Goal: Communication & Community: Answer question/provide support

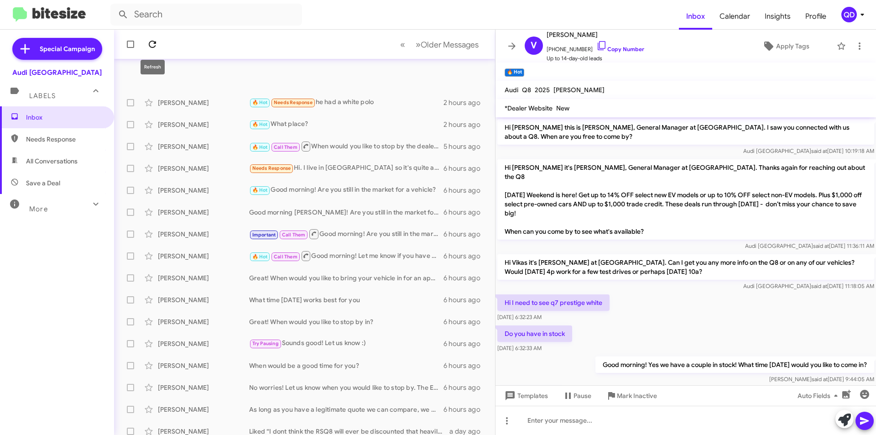
scroll to position [238, 0]
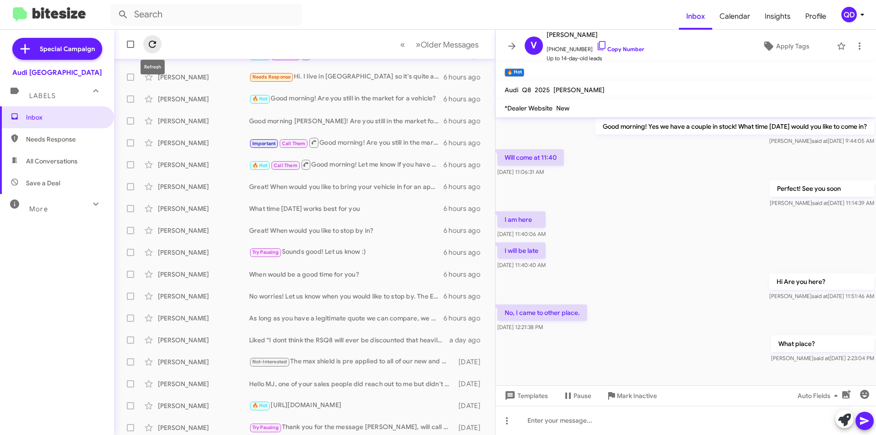
click at [153, 43] on icon at bounding box center [152, 44] width 11 height 11
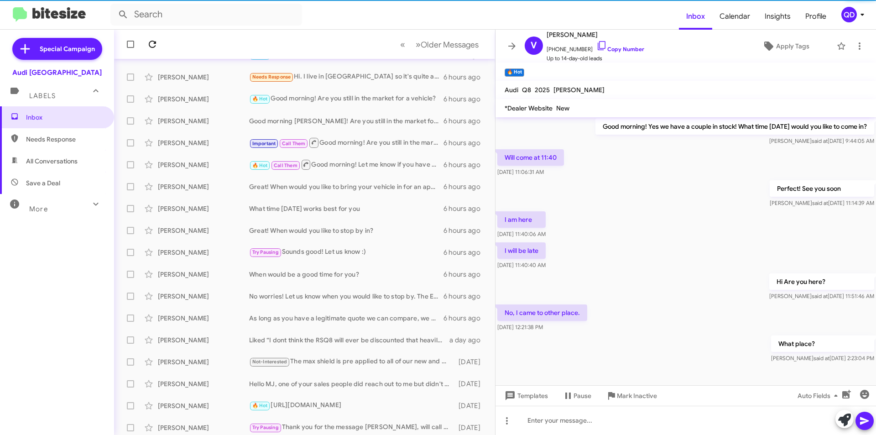
scroll to position [95, 0]
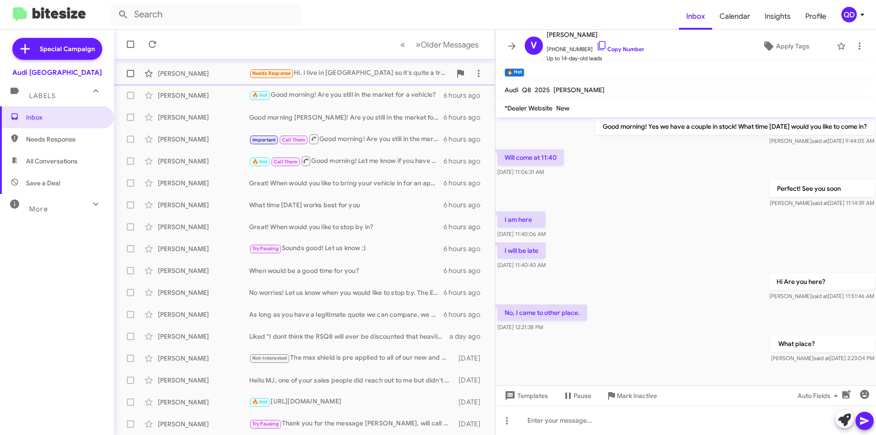
click at [334, 72] on div "Needs Response Hi. I live in [GEOGRAPHIC_DATA] so it's quite a trek for me to g…" at bounding box center [350, 73] width 202 height 10
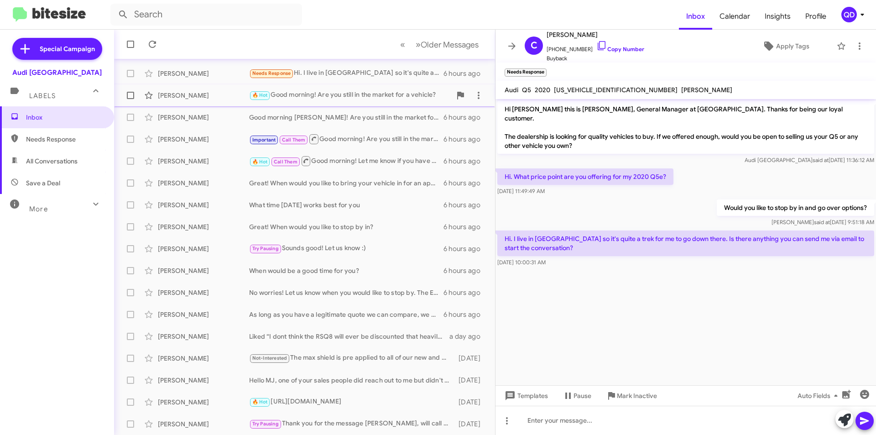
click at [307, 98] on div "🔥 Hot Good morning! Are you still in the market for a vehicle?" at bounding box center [350, 95] width 202 height 10
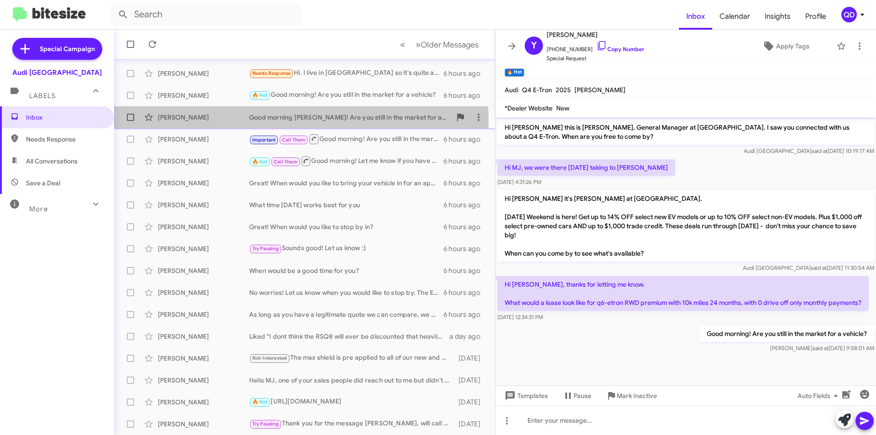
click at [295, 121] on div "Good morning [PERSON_NAME]! Are you still in the market for a new vehicle?" at bounding box center [350, 117] width 202 height 9
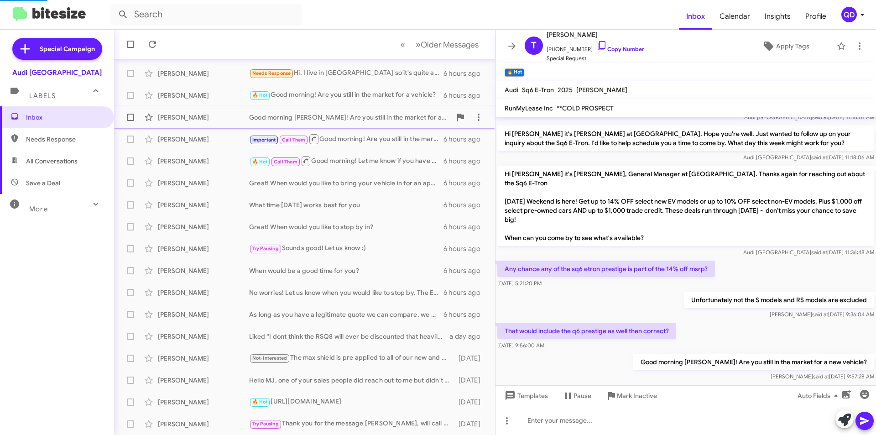
scroll to position [151, 0]
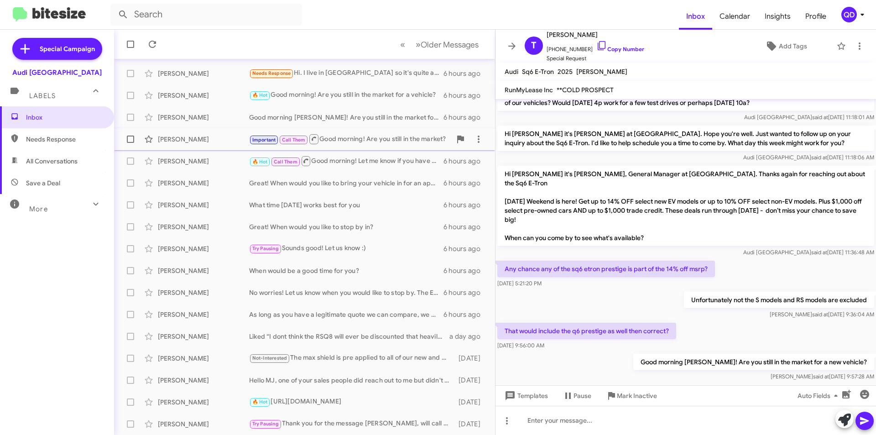
click at [372, 137] on div "Important Call Them Good morning! Are you still in the market?" at bounding box center [350, 138] width 202 height 11
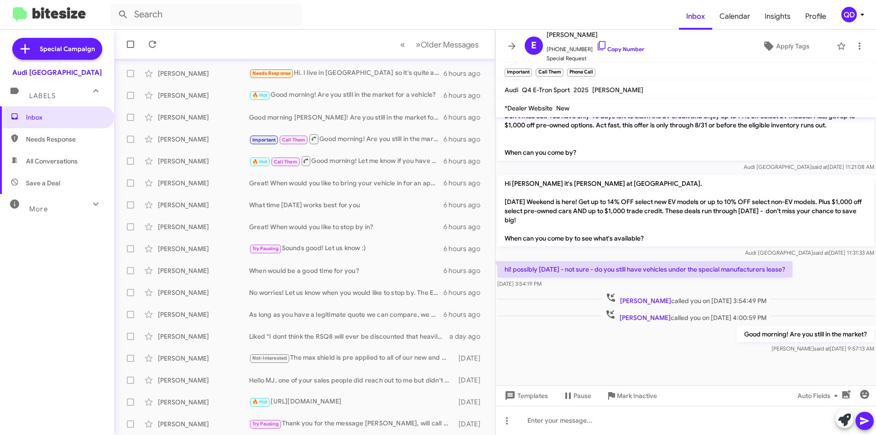
scroll to position [589, 0]
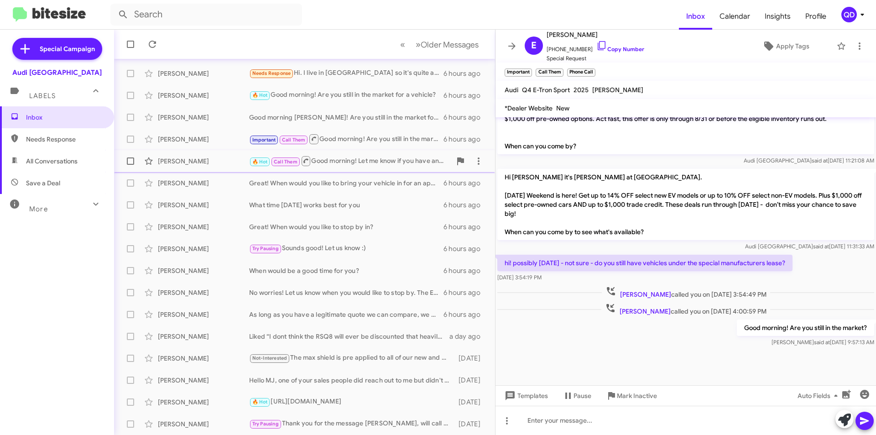
click at [326, 166] on div "🔥 Hot Call Them Good morning! Let me know if you have any questions" at bounding box center [350, 160] width 202 height 11
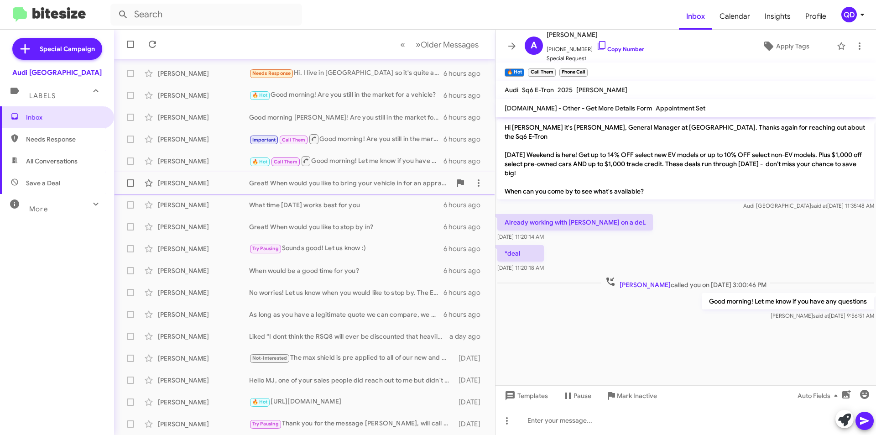
click at [336, 182] on div "Great! When would you like to bring your vehicle in for an appraisal?" at bounding box center [350, 182] width 202 height 9
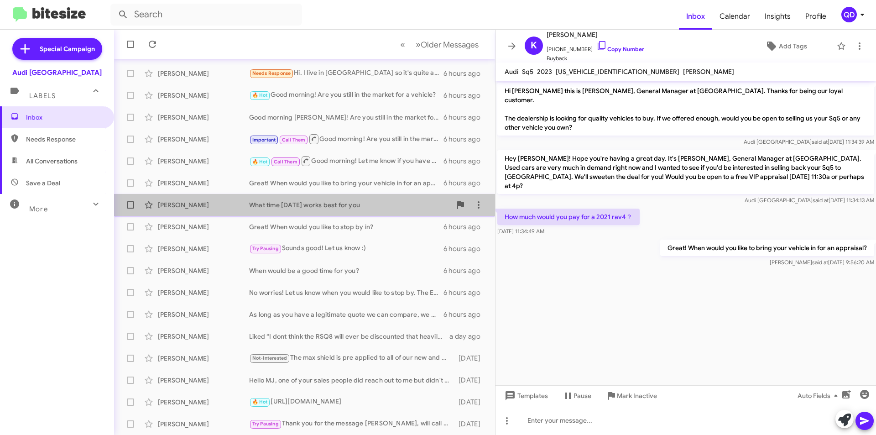
click at [382, 202] on div "What time [DATE] works best for you" at bounding box center [350, 204] width 202 height 9
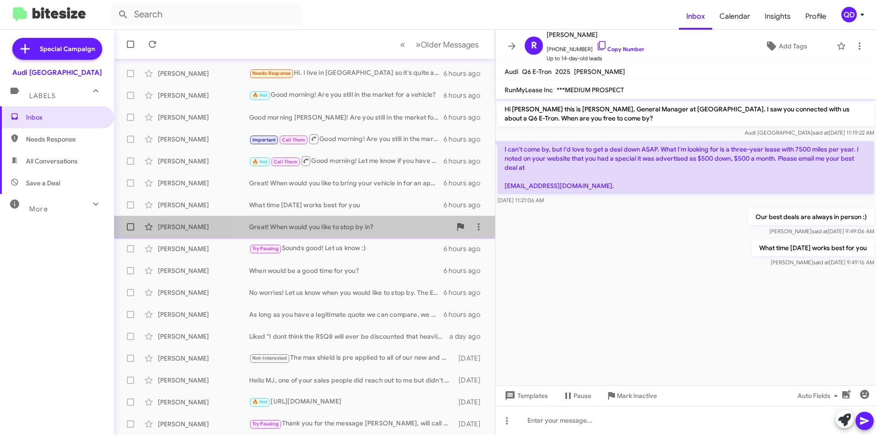
click at [383, 223] on div "Great! When would you like to stop by in?" at bounding box center [350, 226] width 202 height 9
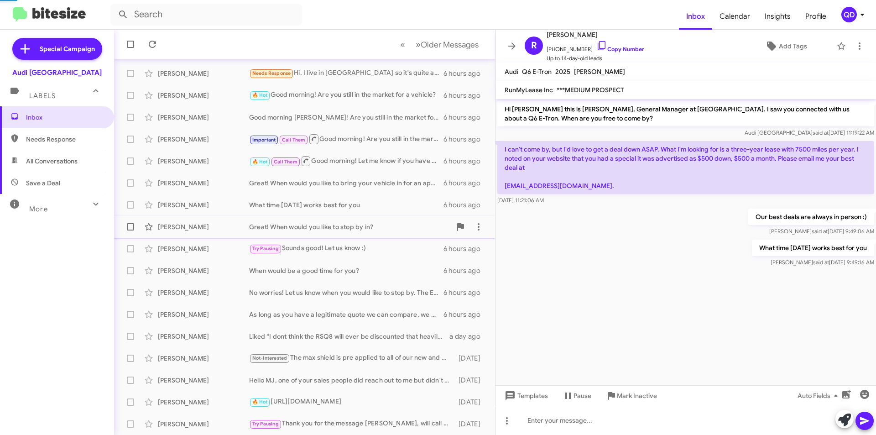
scroll to position [136, 0]
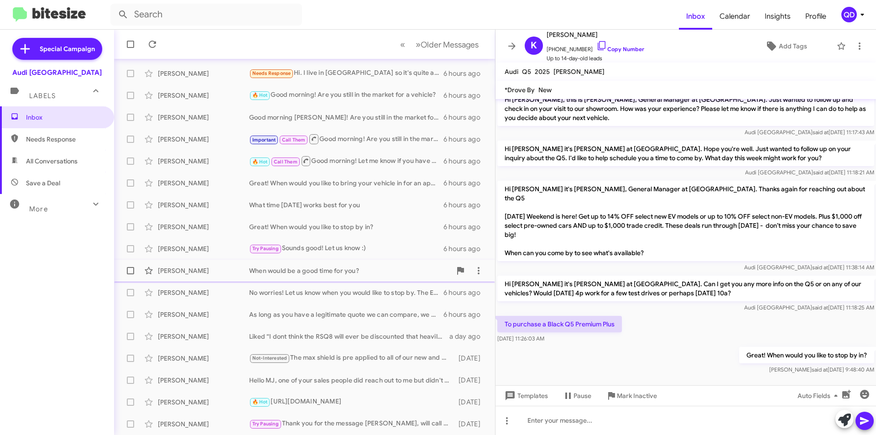
click at [397, 270] on div "When would be a good time for you?" at bounding box center [350, 270] width 202 height 9
